Goal: Information Seeking & Learning: Learn about a topic

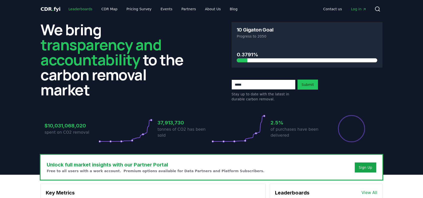
click at [84, 9] on link "Leaderboards" at bounding box center [81, 9] width 32 height 9
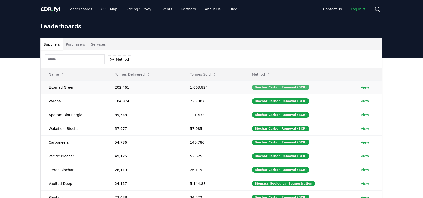
click at [292, 87] on div "Biochar Carbon Removal (BCR)" at bounding box center [281, 88] width 58 height 6
click at [367, 88] on link "View" at bounding box center [365, 87] width 8 height 5
click at [263, 74] on button "Method" at bounding box center [261, 74] width 27 height 10
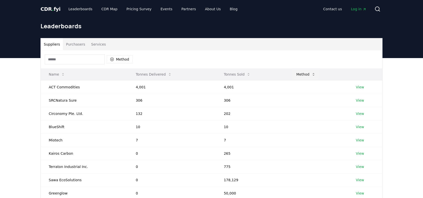
click at [296, 74] on button "Method" at bounding box center [305, 74] width 27 height 10
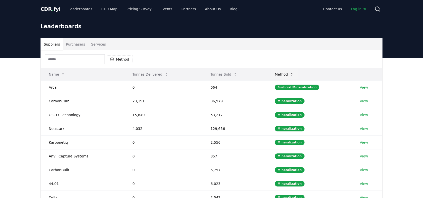
click at [289, 75] on button "Method" at bounding box center [284, 74] width 27 height 10
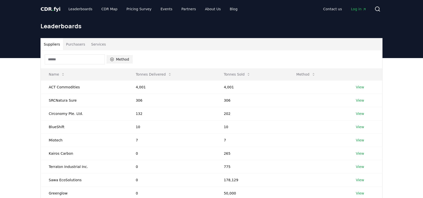
click at [115, 60] on button "Method" at bounding box center [120, 59] width 26 height 8
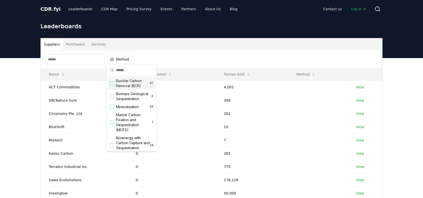
click at [184, 55] on div "Method" at bounding box center [212, 59] width 342 height 18
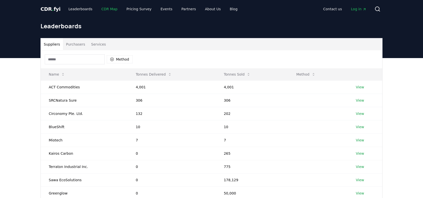
click at [105, 10] on link "CDR Map" at bounding box center [110, 9] width 24 height 9
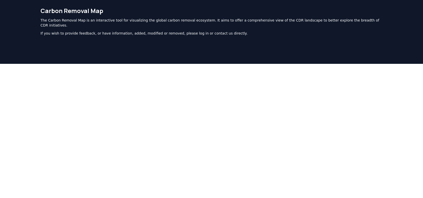
scroll to position [29, 0]
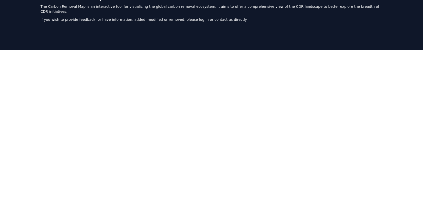
drag, startPoint x: 410, startPoint y: 134, endPoint x: 382, endPoint y: 134, distance: 28.0
click at [410, 134] on div at bounding box center [211, 149] width 423 height 198
click at [17, 70] on div at bounding box center [211, 149] width 423 height 198
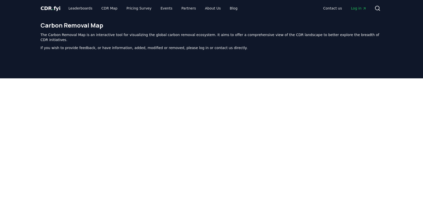
scroll to position [0, 0]
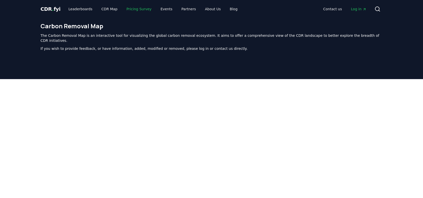
click at [139, 9] on link "Pricing Survey" at bounding box center [139, 9] width 33 height 9
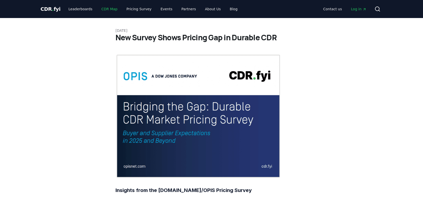
click at [103, 9] on link "CDR Map" at bounding box center [110, 9] width 24 height 9
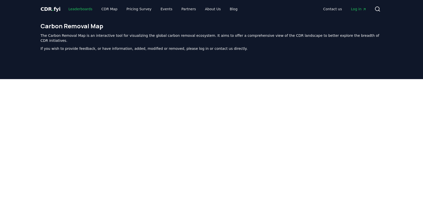
click at [79, 9] on link "Leaderboards" at bounding box center [81, 9] width 32 height 9
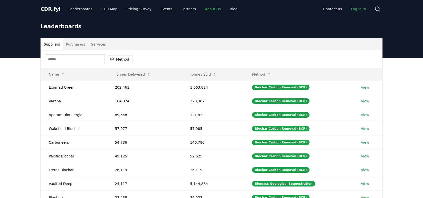
click at [210, 7] on link "About Us" at bounding box center [213, 9] width 24 height 9
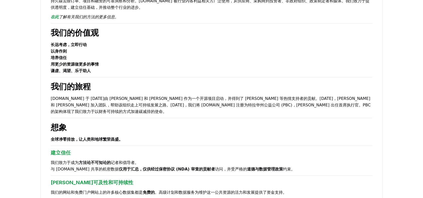
scroll to position [100, 0]
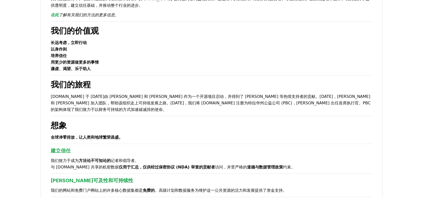
click at [185, 125] on h2 "想象" at bounding box center [212, 125] width 322 height 12
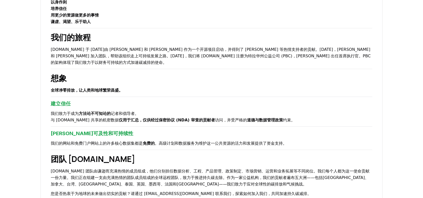
scroll to position [150, 0]
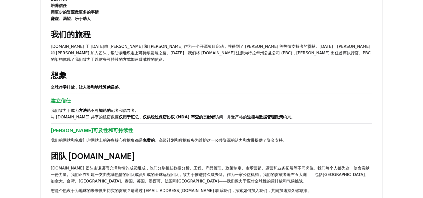
click at [175, 124] on div "关于我们 气候和碳减排是一场持久战。在过去的 200年 里，我们向大气中 排放了 约1.7万亿吨二氧化碳当量，而且总量每年仍在增加 约400亿吨 。没有捷径可…" at bounding box center [212, 119] width 342 height 454
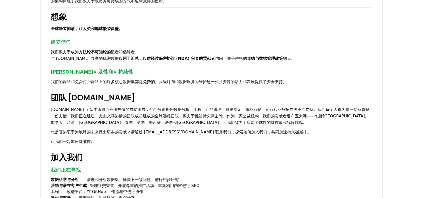
scroll to position [225, 0]
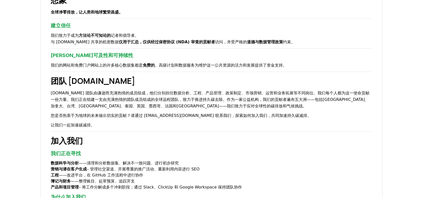
click at [178, 122] on p "让我们一起加速碳减排。" at bounding box center [212, 125] width 322 height 7
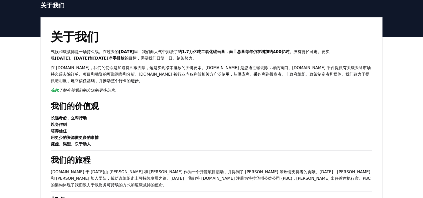
scroll to position [0, 0]
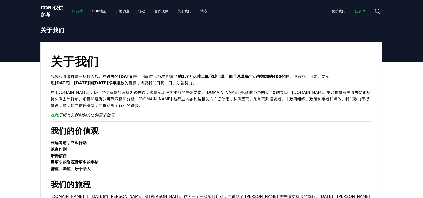
click at [79, 10] on font "排行榜" at bounding box center [78, 11] width 11 height 4
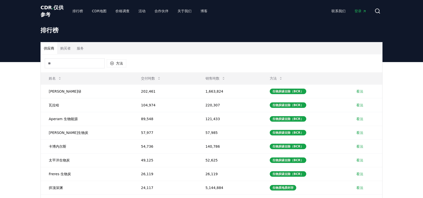
click at [47, 10] on font "CDR" at bounding box center [46, 8] width 11 height 6
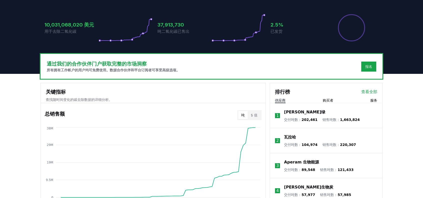
scroll to position [100, 0]
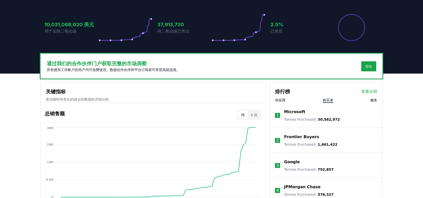
click at [332, 100] on font "购买者" at bounding box center [328, 100] width 11 height 4
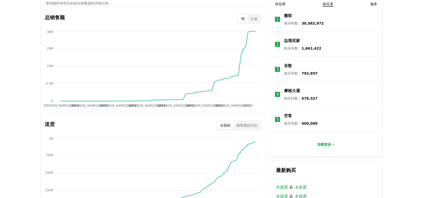
scroll to position [200, 0]
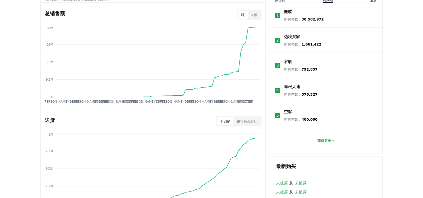
click at [326, 140] on font "加载更多" at bounding box center [324, 140] width 14 height 4
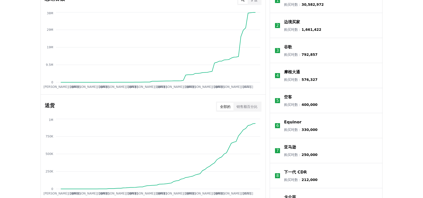
scroll to position [125, 0]
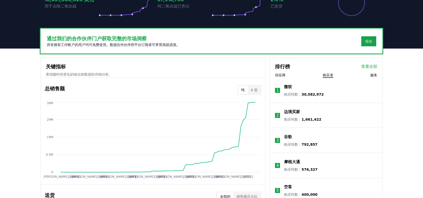
click at [284, 75] on font "供应商" at bounding box center [280, 75] width 11 height 4
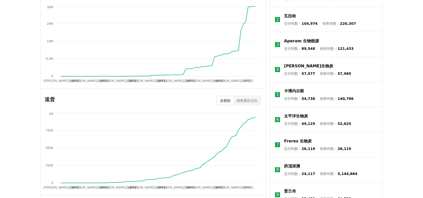
scroll to position [225, 0]
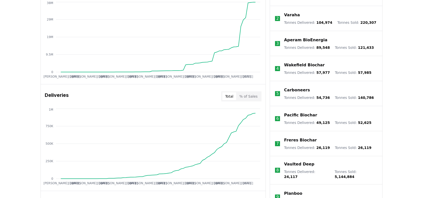
click at [375, 94] on li "5 Carboneers Tonnes Delivered : 54,736 Tonnes Sold : 140,786" at bounding box center [326, 93] width 112 height 25
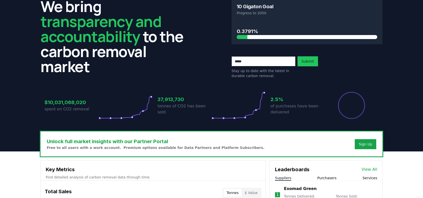
scroll to position [0, 0]
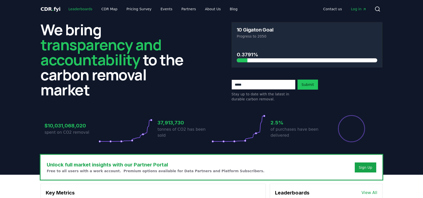
click at [81, 10] on link "Leaderboards" at bounding box center [81, 9] width 32 height 9
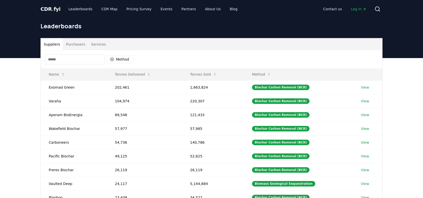
click at [73, 53] on div "Method" at bounding box center [212, 59] width 342 height 18
click at [74, 56] on input at bounding box center [75, 59] width 60 height 10
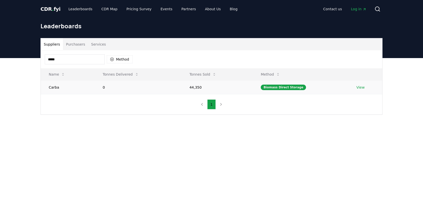
type input "*****"
click at [359, 87] on link "View" at bounding box center [360, 87] width 8 height 5
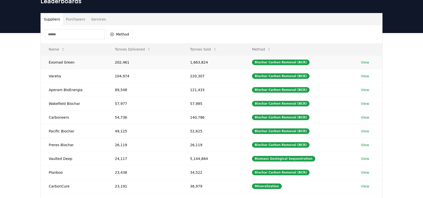
scroll to position [25, 0]
click at [127, 51] on button "Tonnes Delivered" at bounding box center [133, 49] width 44 height 10
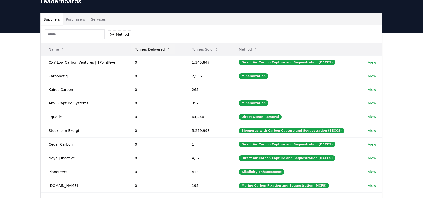
click at [150, 49] on button "Tonnes Delivered" at bounding box center [153, 49] width 44 height 10
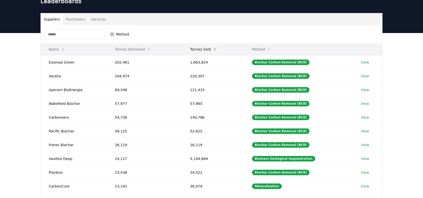
click at [198, 48] on button "Tonnes Sold" at bounding box center [203, 49] width 35 height 10
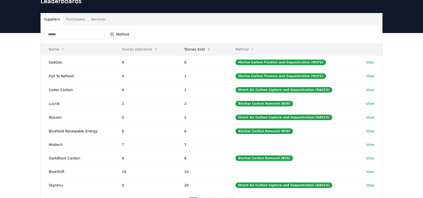
click at [198, 48] on button "Tonnes Sold" at bounding box center [197, 49] width 35 height 10
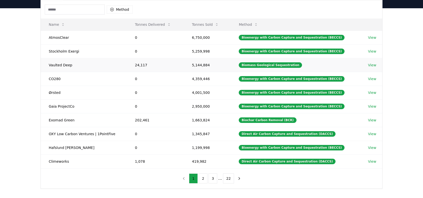
scroll to position [50, 0]
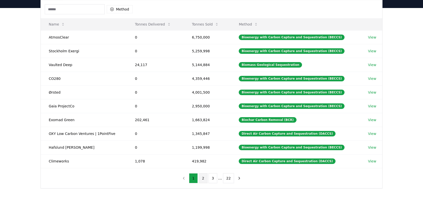
click at [205, 174] on button "2" at bounding box center [203, 178] width 9 height 10
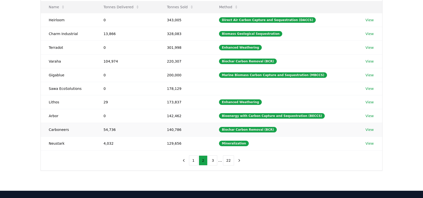
scroll to position [75, 0]
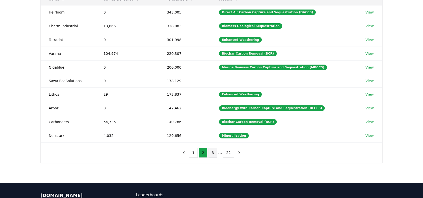
click at [212, 150] on button "3" at bounding box center [213, 153] width 9 height 10
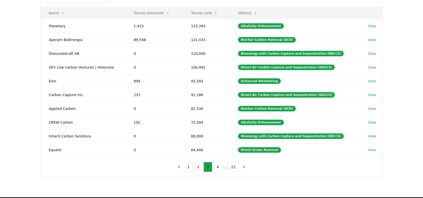
scroll to position [50, 0]
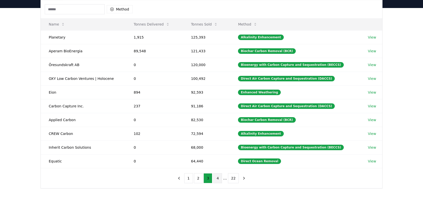
click at [218, 176] on button "4" at bounding box center [217, 178] width 9 height 10
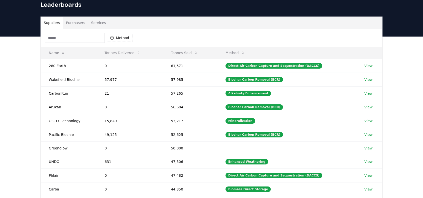
scroll to position [75, 0]
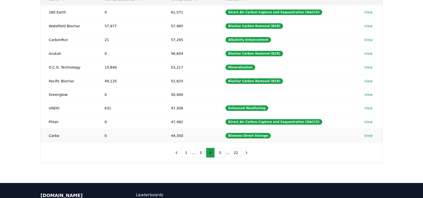
click at [365, 133] on link "View" at bounding box center [368, 135] width 8 height 5
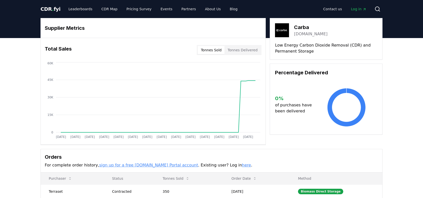
click at [248, 51] on button "Tonnes Delivered" at bounding box center [243, 50] width 36 height 8
click at [218, 49] on button "Tonnes Sold" at bounding box center [211, 50] width 27 height 8
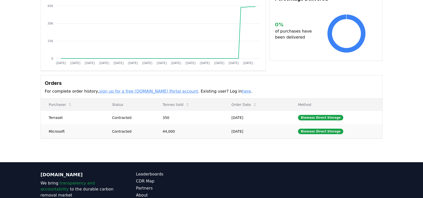
scroll to position [75, 0]
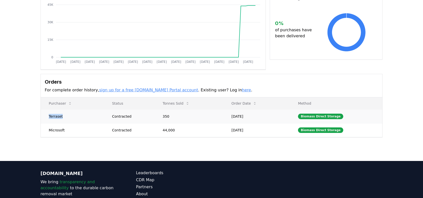
drag, startPoint x: 63, startPoint y: 116, endPoint x: 49, endPoint y: 116, distance: 14.3
click at [49, 116] on td "Terraset" at bounding box center [72, 116] width 63 height 14
click at [280, 82] on h3 "Orders" at bounding box center [212, 82] width 334 height 8
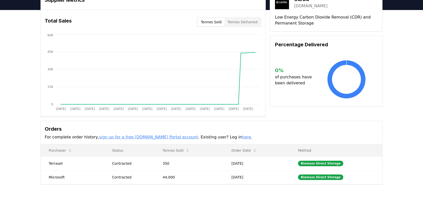
scroll to position [0, 0]
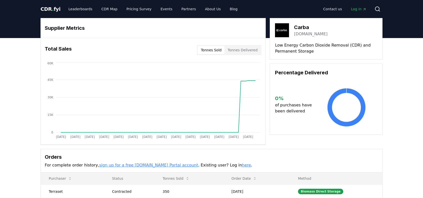
click at [52, 12] on span "." at bounding box center [53, 9] width 2 height 6
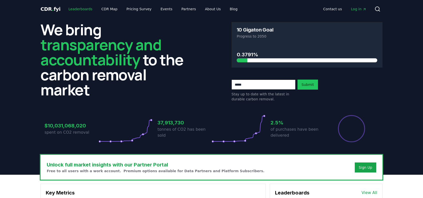
click at [79, 10] on link "Leaderboards" at bounding box center [81, 9] width 32 height 9
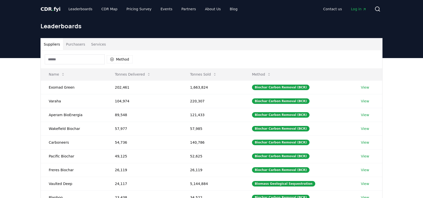
click at [87, 60] on input at bounding box center [75, 59] width 60 height 10
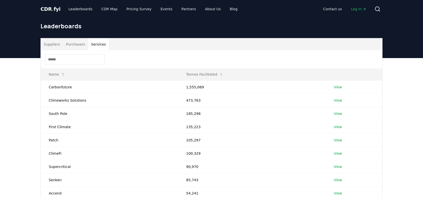
click at [99, 43] on button "Services" at bounding box center [98, 44] width 21 height 12
click at [79, 44] on button "Purchasers" at bounding box center [75, 44] width 25 height 12
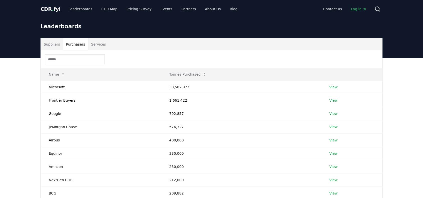
click at [56, 44] on button "Suppliers" at bounding box center [52, 44] width 22 height 12
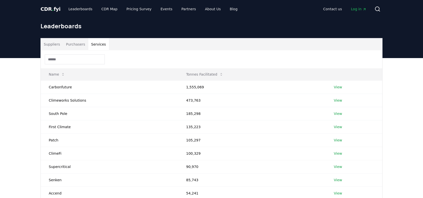
click at [96, 44] on button "Services" at bounding box center [98, 44] width 21 height 12
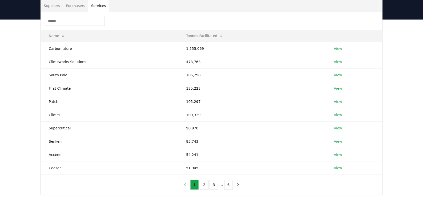
scroll to position [50, 0]
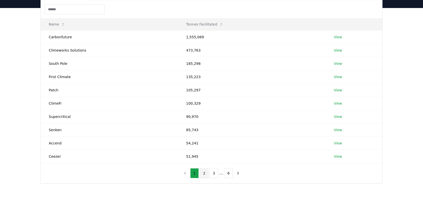
click at [202, 173] on button "2" at bounding box center [204, 173] width 9 height 10
click at [215, 174] on button "3" at bounding box center [214, 173] width 9 height 10
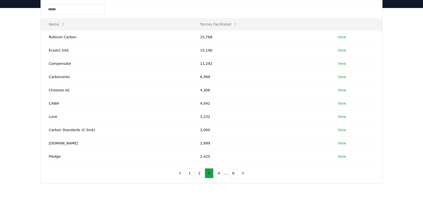
click at [70, 8] on input at bounding box center [75, 9] width 60 height 10
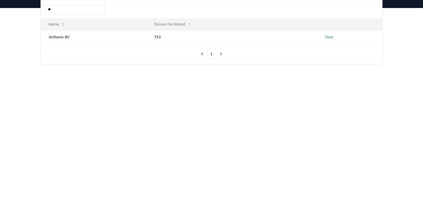
type input "***"
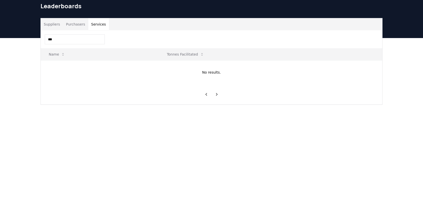
scroll to position [0, 0]
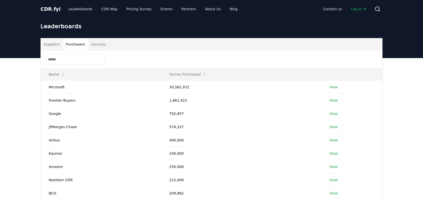
click at [74, 45] on button "Purchasers" at bounding box center [75, 44] width 25 height 12
click at [62, 58] on input at bounding box center [75, 59] width 60 height 10
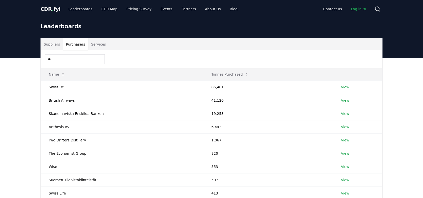
type input "*"
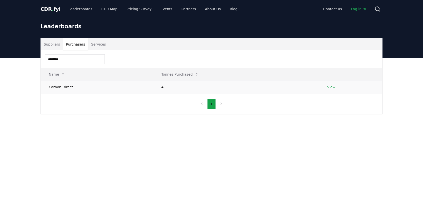
type input "********"
click at [66, 86] on td "Carbon Direct" at bounding box center [97, 86] width 113 height 13
click at [324, 87] on td "View" at bounding box center [350, 86] width 63 height 13
click at [330, 87] on link "View" at bounding box center [331, 87] width 8 height 5
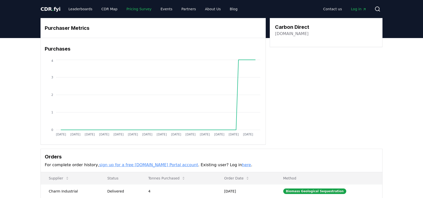
click at [134, 10] on link "Pricing Survey" at bounding box center [139, 9] width 33 height 9
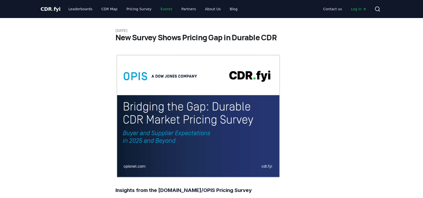
click at [161, 7] on link "Events" at bounding box center [167, 9] width 20 height 9
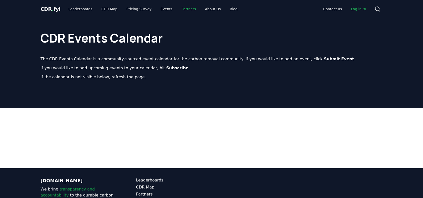
click at [179, 7] on link "Partners" at bounding box center [189, 9] width 23 height 9
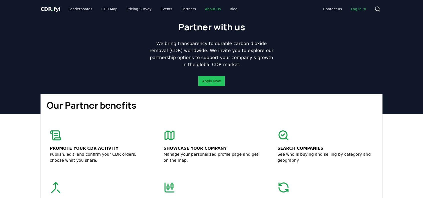
click at [202, 7] on link "About Us" at bounding box center [213, 9] width 24 height 9
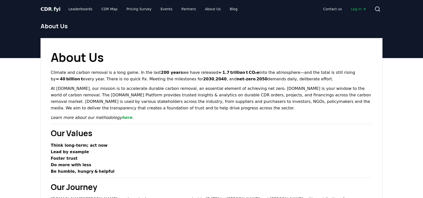
click at [55, 9] on span "CDR . fyi" at bounding box center [51, 9] width 20 height 6
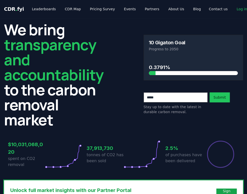
click at [115, 66] on div "We bring transparency and accountability to the carbon removal market 10 Gigato…" at bounding box center [123, 74] width 239 height 105
click at [37, 8] on link "Leaderboards" at bounding box center [44, 9] width 32 height 9
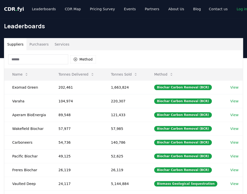
click at [107, 31] on div "Leaderboards" at bounding box center [123, 28] width 247 height 20
click at [17, 9] on span "CDR . fyi" at bounding box center [14, 9] width 20 height 6
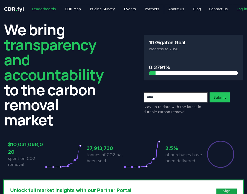
click at [45, 11] on link "Leaderboards" at bounding box center [44, 9] width 32 height 9
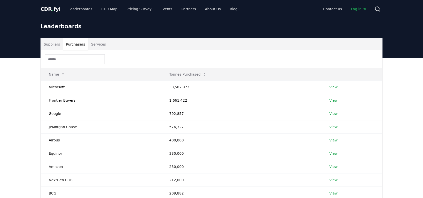
click at [76, 44] on button "Purchasers" at bounding box center [75, 44] width 25 height 12
click at [100, 44] on button "Services" at bounding box center [98, 44] width 21 height 12
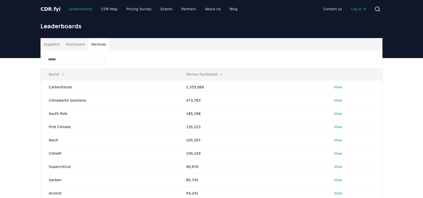
click at [78, 9] on link "Leaderboards" at bounding box center [81, 9] width 32 height 9
click at [105, 9] on link "CDR Map" at bounding box center [110, 9] width 24 height 9
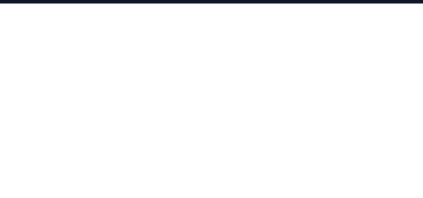
scroll to position [4, 0]
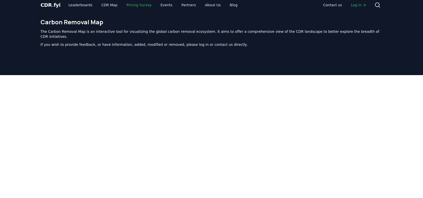
click at [133, 5] on link "Pricing Survey" at bounding box center [139, 5] width 33 height 9
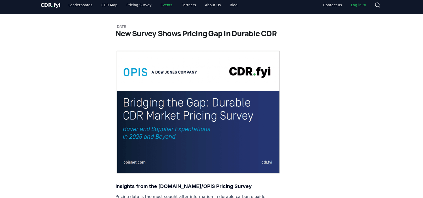
click at [161, 6] on link "Events" at bounding box center [167, 5] width 20 height 9
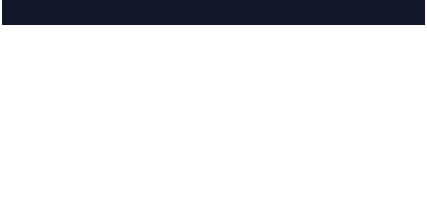
scroll to position [50, 0]
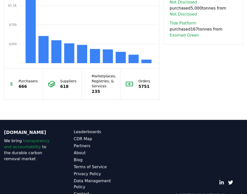
scroll to position [486, 0]
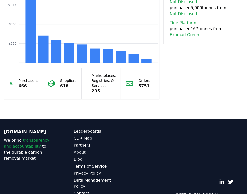
click at [81, 149] on link "About" at bounding box center [99, 152] width 50 height 6
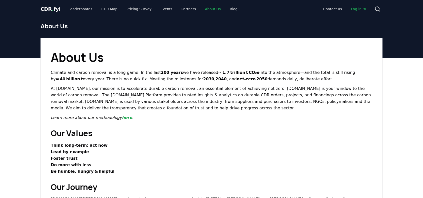
click at [208, 7] on link "About Us" at bounding box center [213, 9] width 24 height 9
click at [226, 9] on link "Blog" at bounding box center [234, 9] width 16 height 9
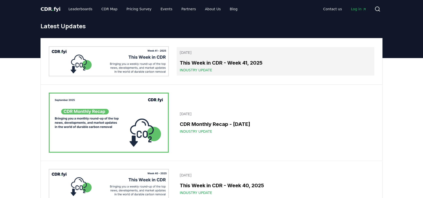
click at [203, 71] on span "Industry Update" at bounding box center [196, 70] width 33 height 5
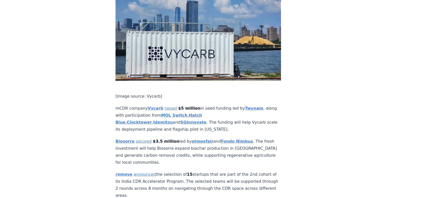
scroll to position [1076, 0]
